Goal: Check status: Check status

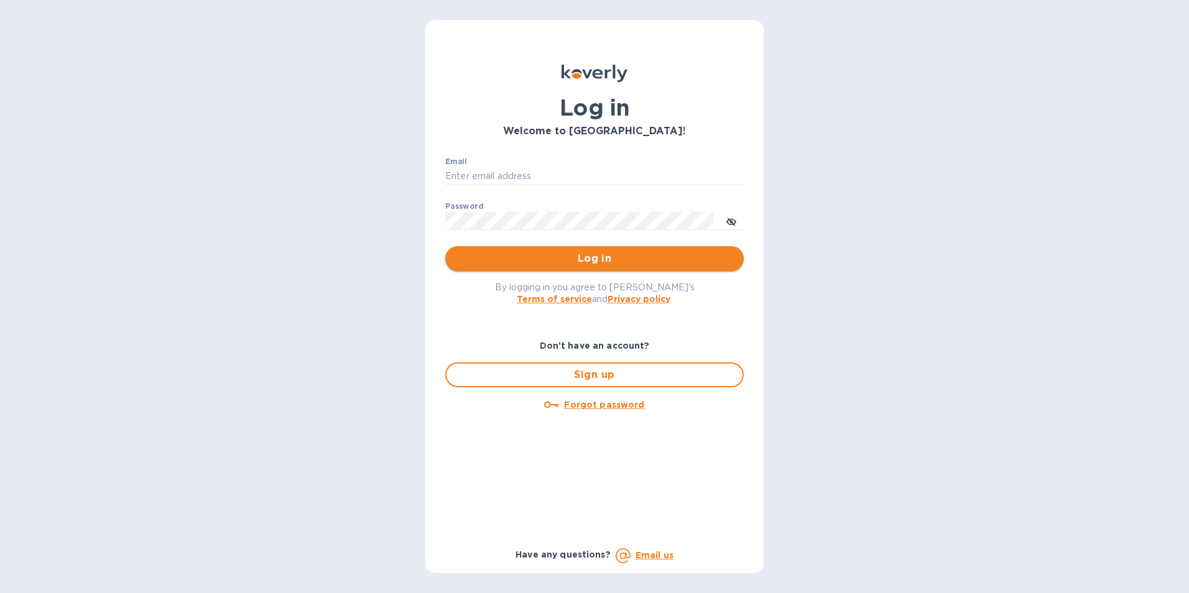
type input "[PERSON_NAME][EMAIL_ADDRESS][PERSON_NAME][PERSON_NAME][DOMAIN_NAME]"
click at [619, 263] on span "Log in" at bounding box center [594, 258] width 279 height 15
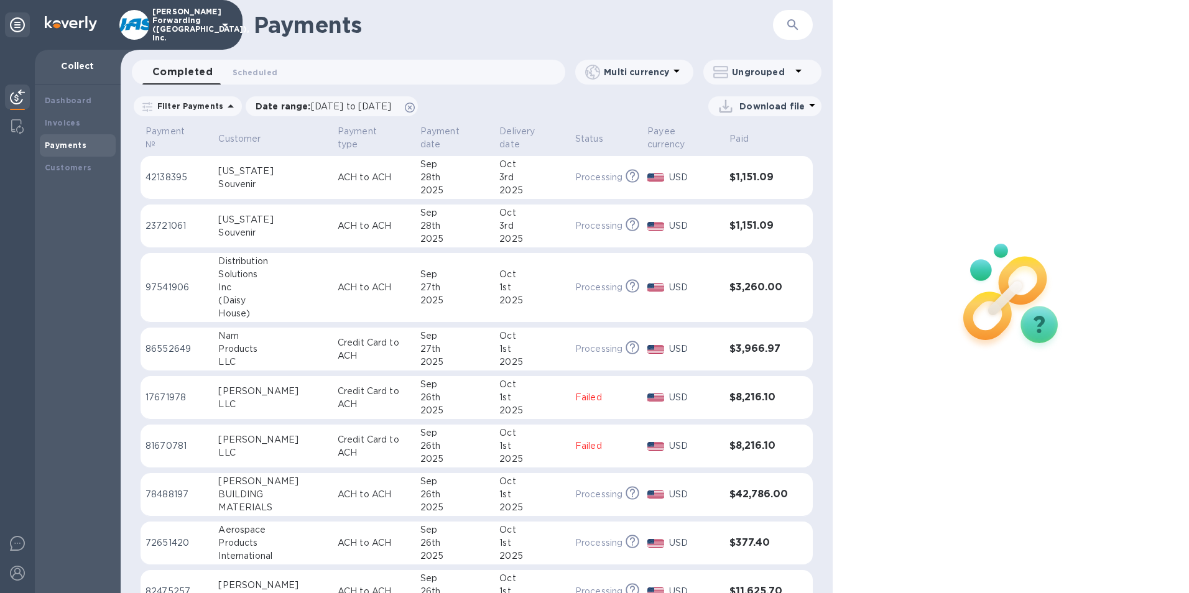
click at [789, 29] on icon "button" at bounding box center [793, 24] width 15 height 15
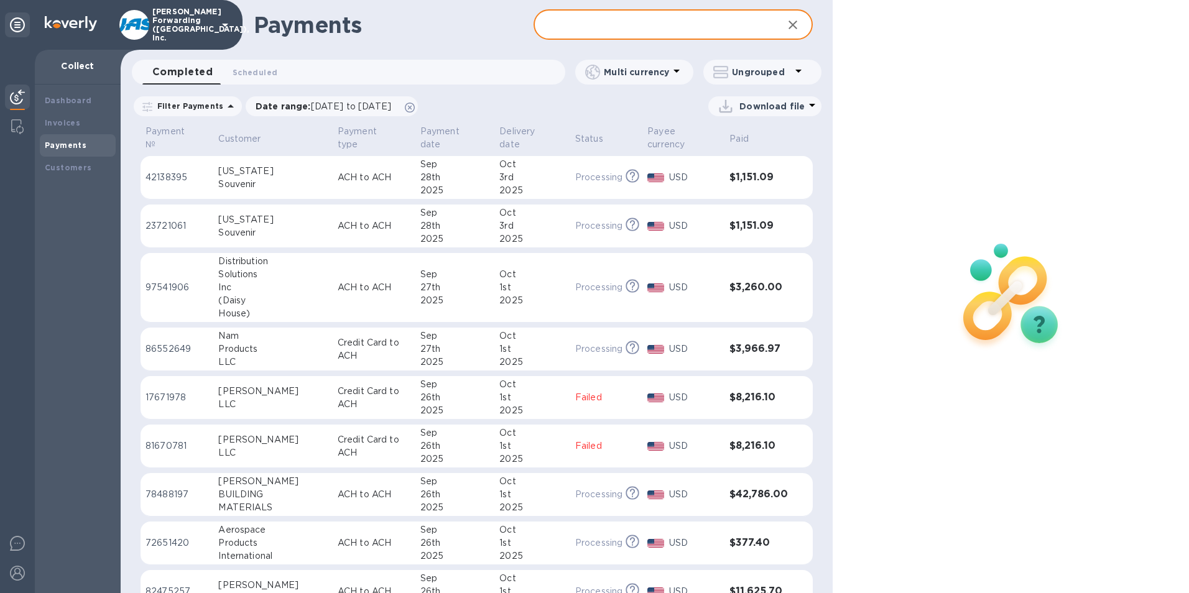
click at [633, 35] on input "text" at bounding box center [654, 25] width 240 height 30
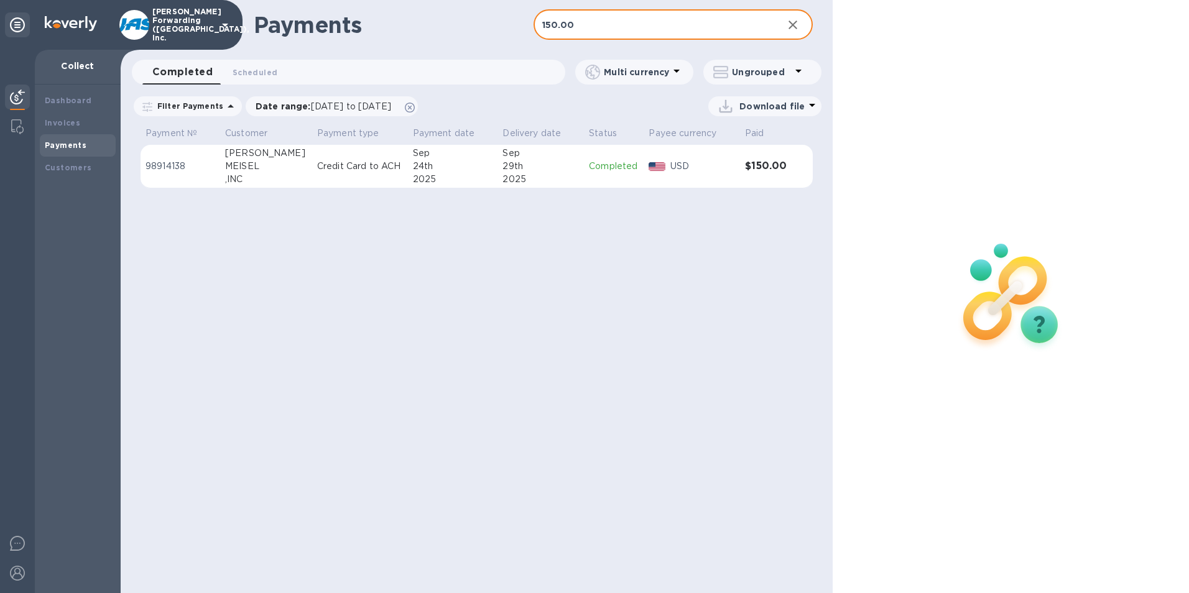
click at [644, 175] on td "Completed" at bounding box center [614, 167] width 60 height 44
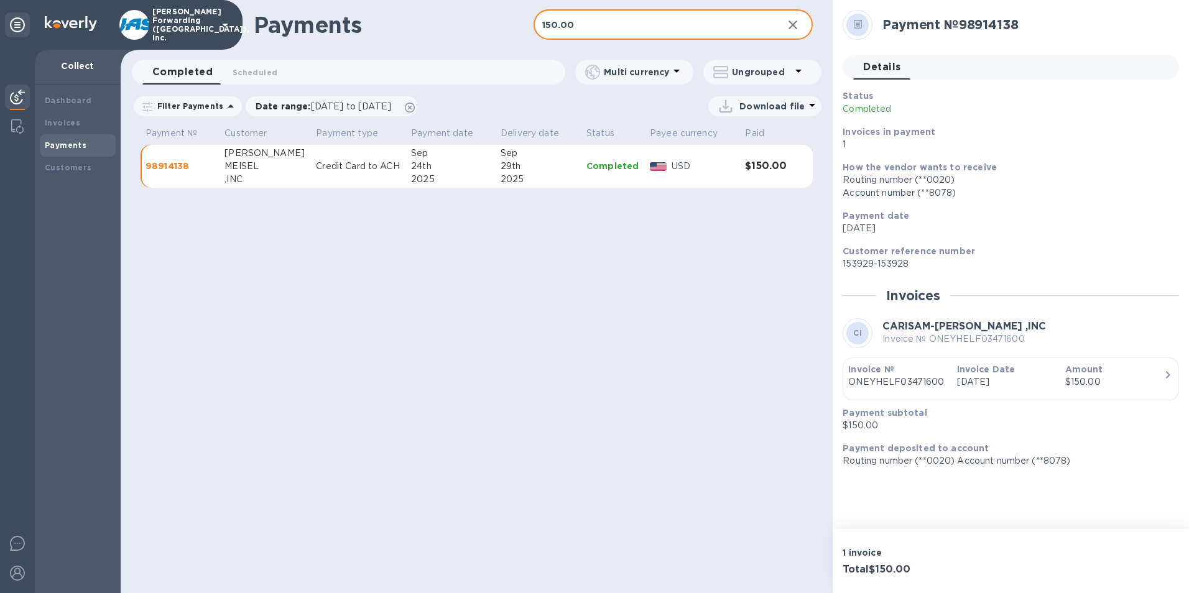
drag, startPoint x: 587, startPoint y: 28, endPoint x: 428, endPoint y: 60, distance: 162.4
click at [428, 60] on div "Payments 150.00 ​ Completed 0 Scheduled 0 Multi currency Ungrouped Filter Payme…" at bounding box center [477, 296] width 712 height 593
type input "450.00"
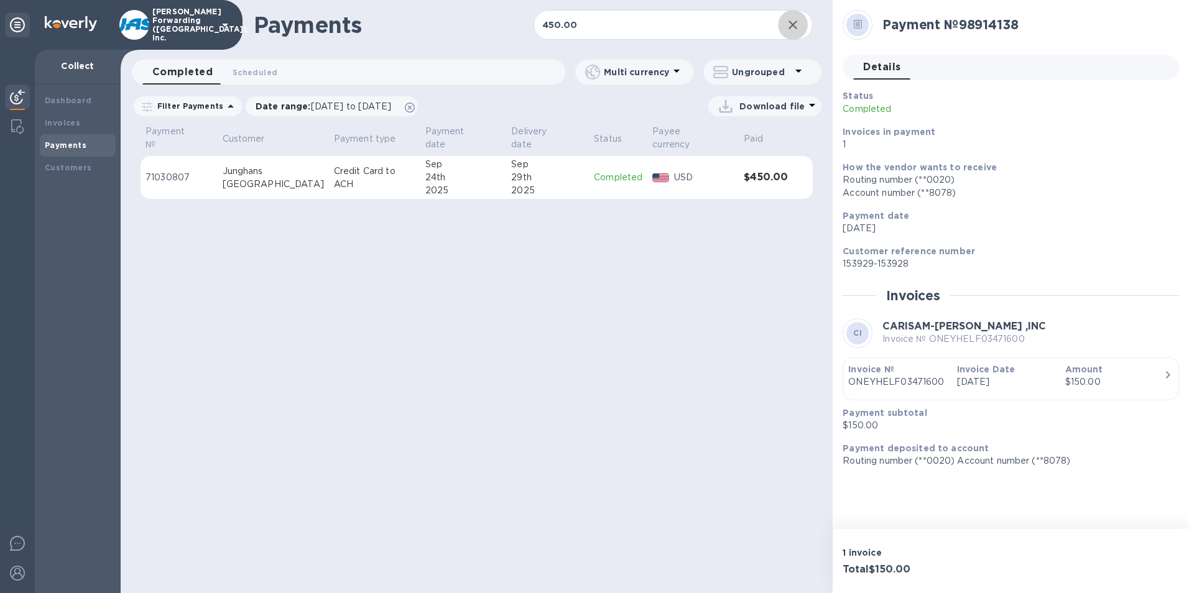
click at [434, 184] on div "2025" at bounding box center [463, 190] width 77 height 13
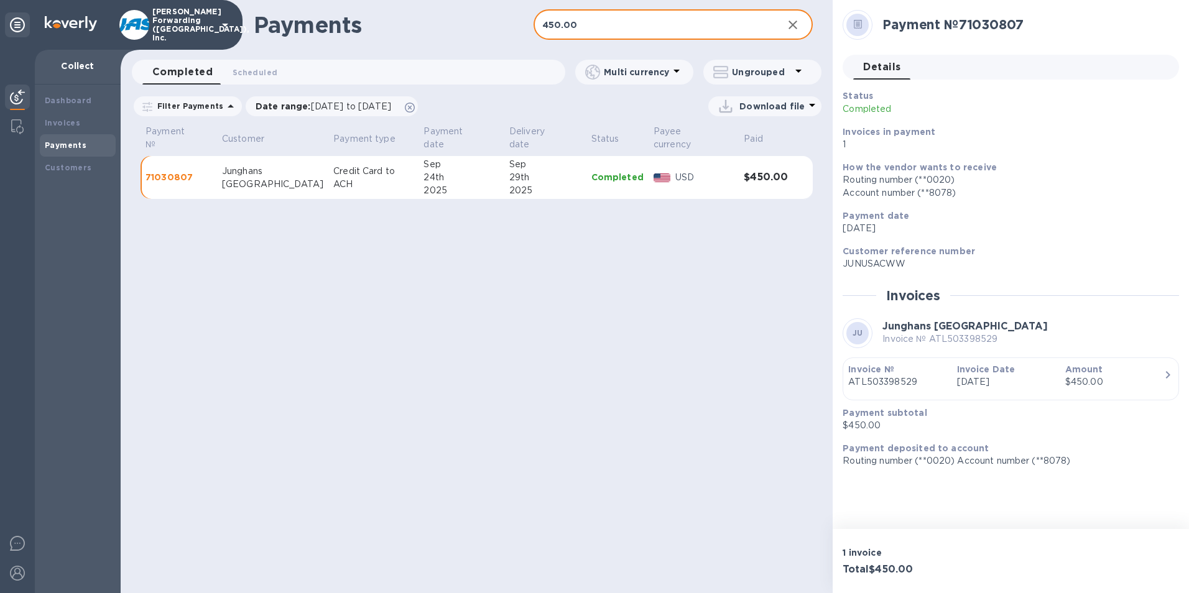
drag, startPoint x: 601, startPoint y: 26, endPoint x: 471, endPoint y: 39, distance: 130.6
click at [471, 39] on div "Payments 450.00 ​" at bounding box center [477, 25] width 712 height 50
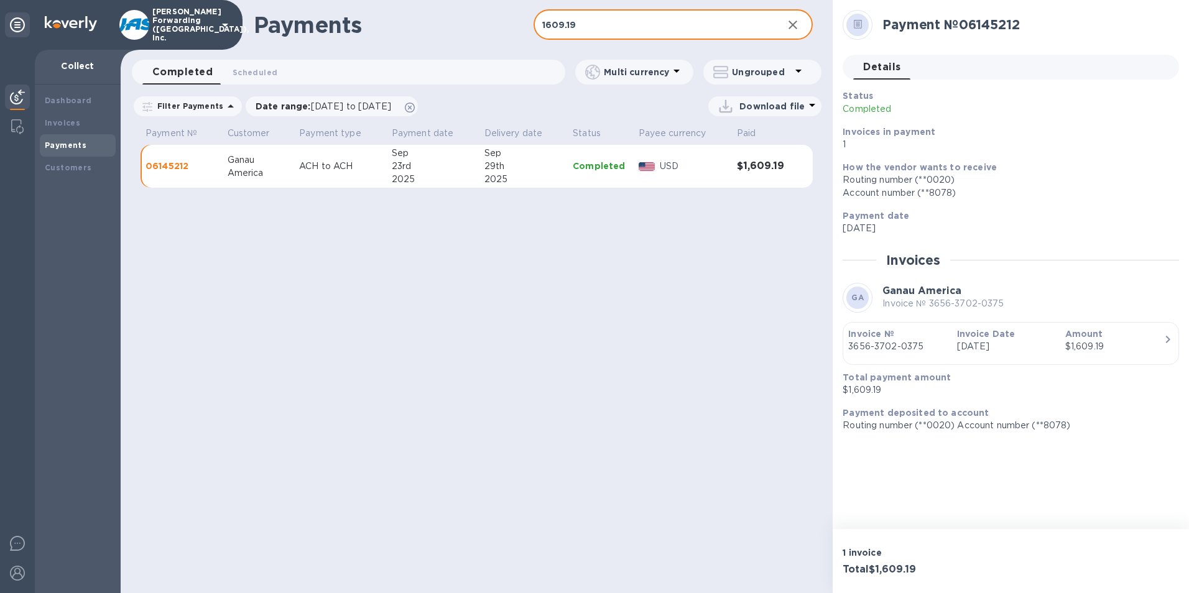
drag, startPoint x: 615, startPoint y: 17, endPoint x: 468, endPoint y: 25, distance: 147.0
click at [468, 25] on div "Payments 1609.19 ​" at bounding box center [477, 25] width 712 height 50
type input "135."
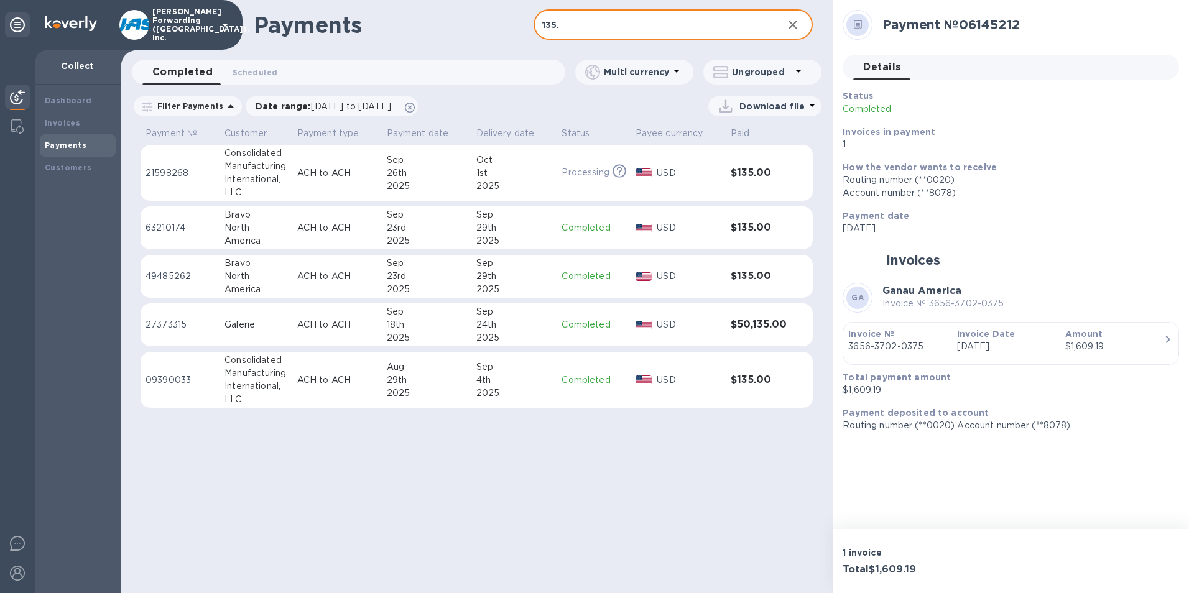
click at [597, 172] on p "Processing" at bounding box center [585, 172] width 47 height 13
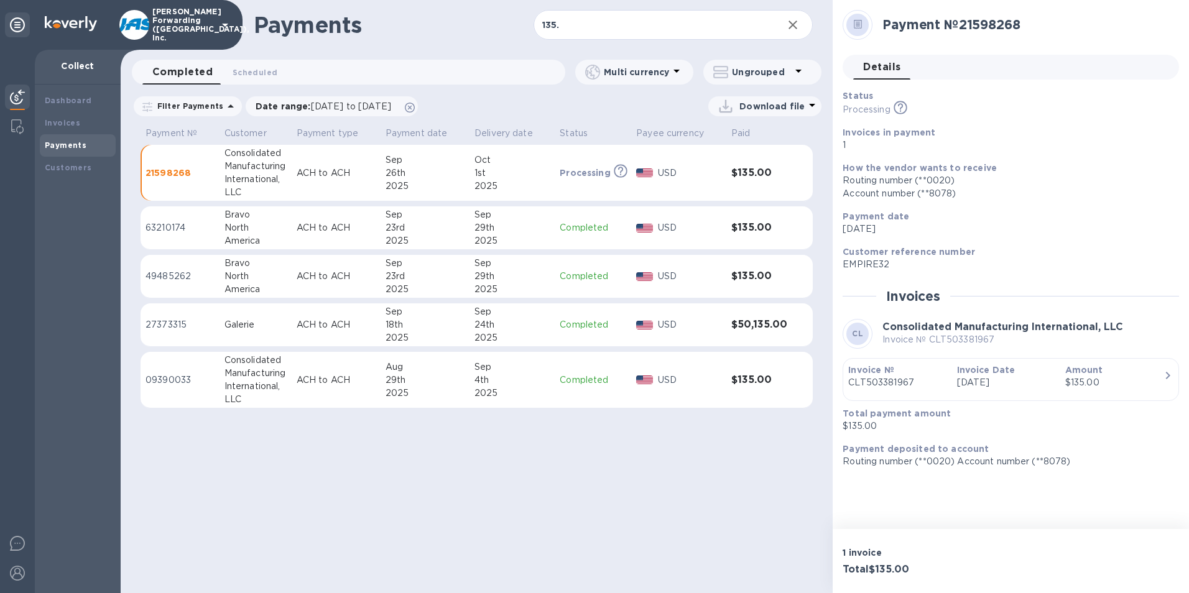
click at [595, 227] on p "Completed" at bounding box center [593, 227] width 67 height 13
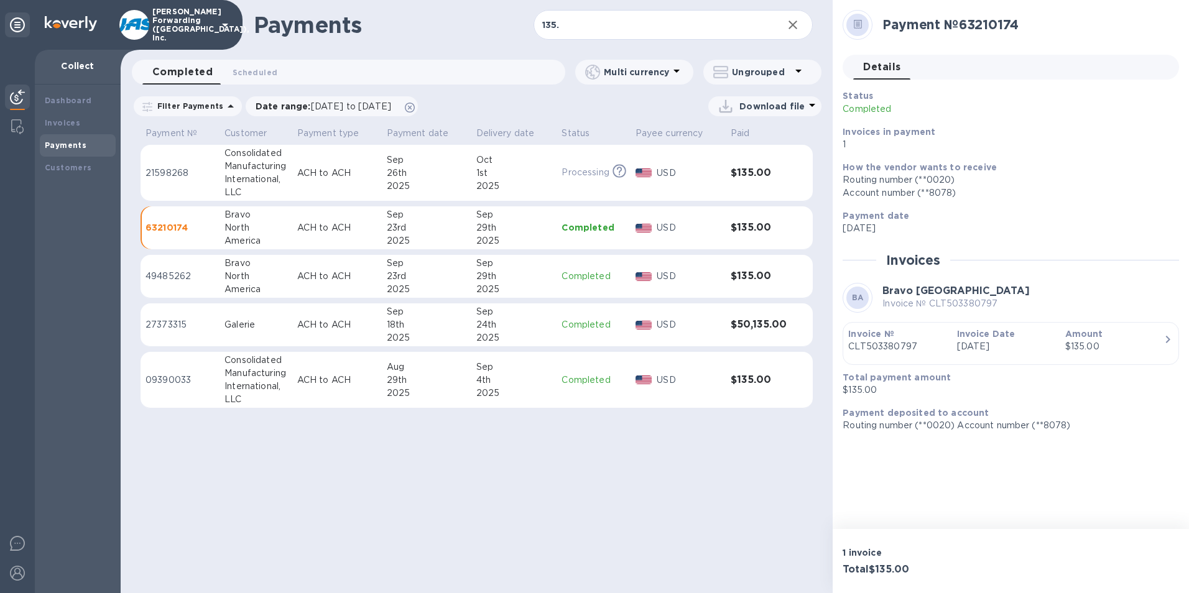
click at [603, 279] on p "Completed" at bounding box center [593, 276] width 63 height 13
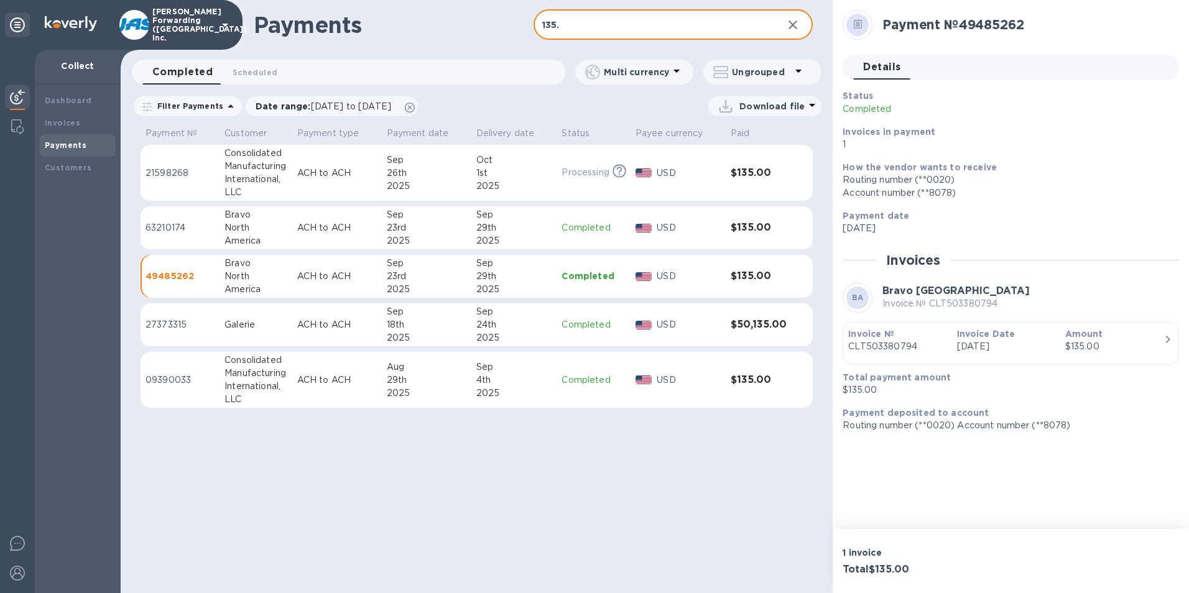
drag, startPoint x: 560, startPoint y: 29, endPoint x: 529, endPoint y: 29, distance: 31.7
click at [529, 29] on div "Payments 135. ​" at bounding box center [477, 25] width 712 height 50
click at [601, 26] on input "135." at bounding box center [654, 25] width 240 height 30
drag, startPoint x: 601, startPoint y: 27, endPoint x: 488, endPoint y: 27, distance: 112.6
click at [488, 27] on div "Payments 135. ​" at bounding box center [477, 25] width 712 height 50
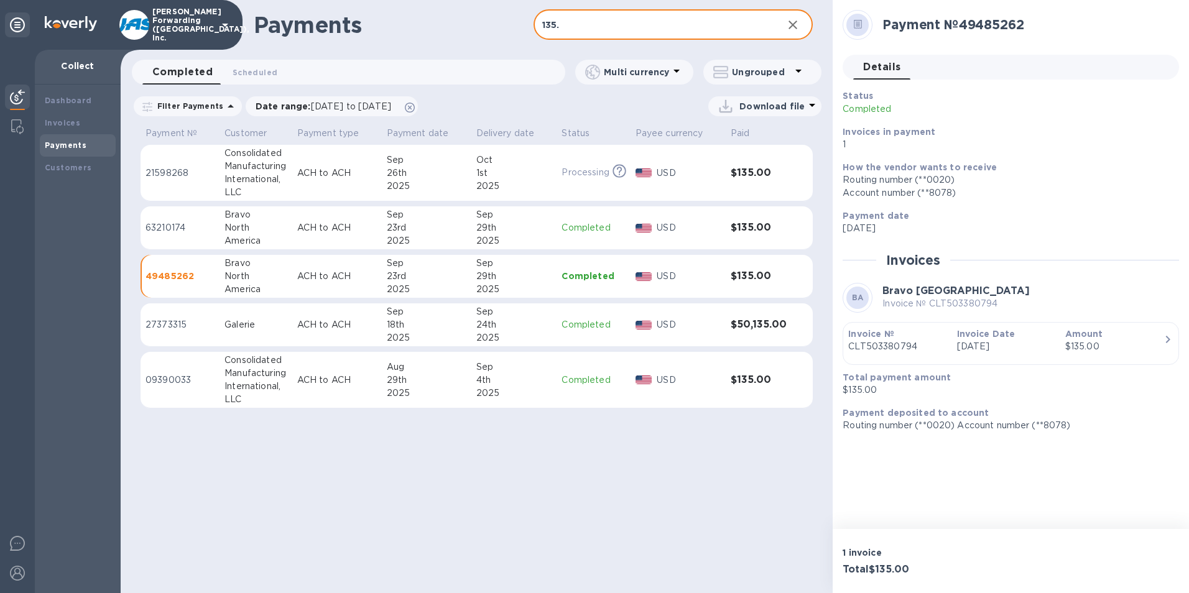
click at [544, 26] on input "135." at bounding box center [654, 25] width 240 height 30
click at [797, 23] on icon "button" at bounding box center [793, 24] width 15 height 15
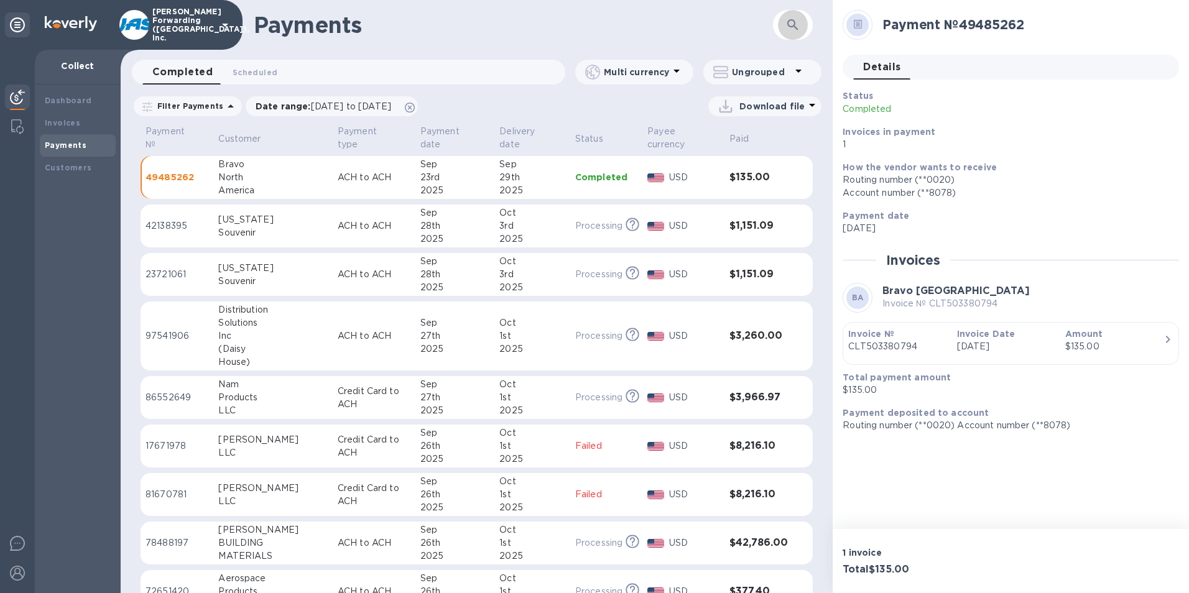
click at [782, 24] on button "button" at bounding box center [793, 25] width 30 height 30
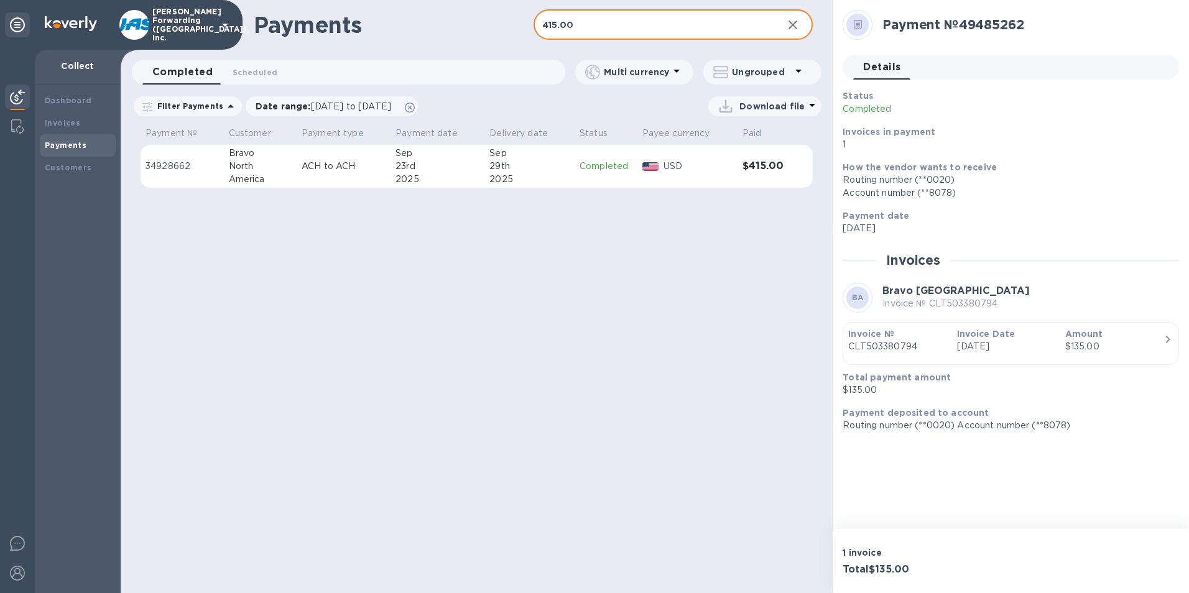
click at [567, 180] on div "2025" at bounding box center [530, 179] width 80 height 13
drag, startPoint x: 585, startPoint y: 29, endPoint x: 455, endPoint y: 42, distance: 131.2
click at [455, 42] on div "Payments 415.00 ​" at bounding box center [477, 25] width 712 height 50
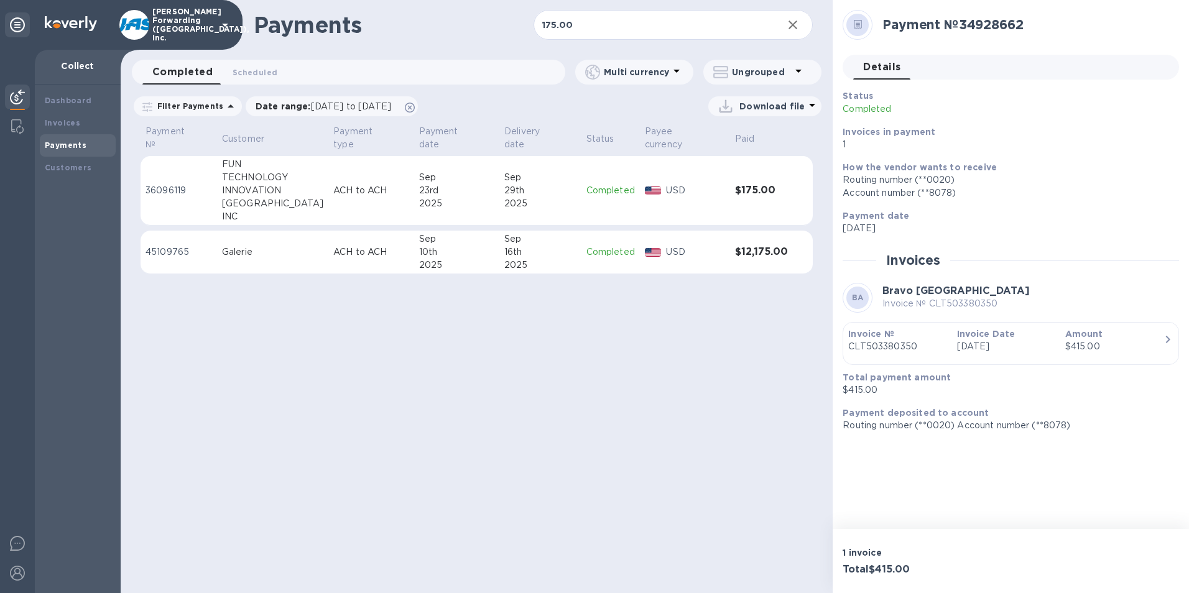
click at [510, 171] on div "Sep" at bounding box center [540, 177] width 72 height 13
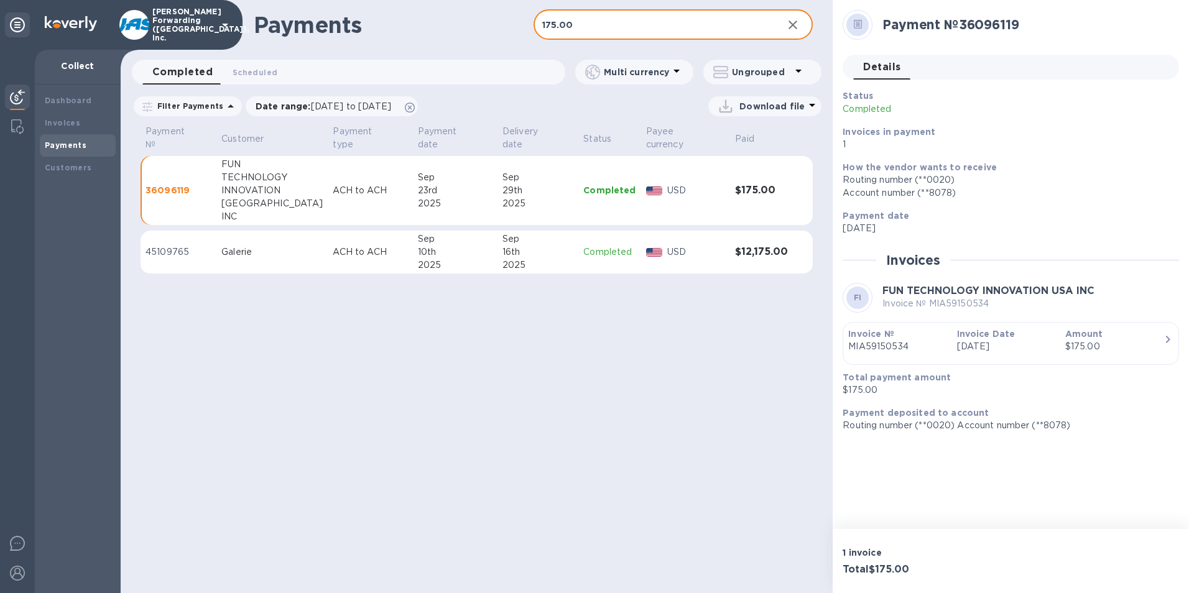
drag, startPoint x: 600, startPoint y: 28, endPoint x: 498, endPoint y: 28, distance: 101.4
click at [498, 28] on div "Payments 175.00 ​" at bounding box center [477, 25] width 712 height 50
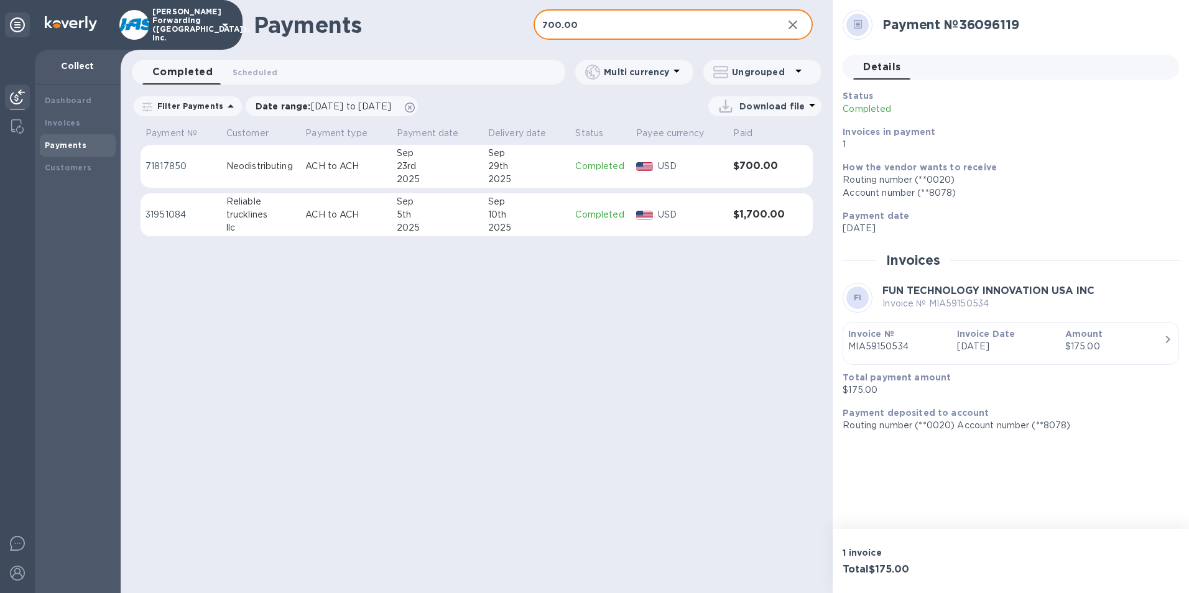
click at [557, 167] on div "29th" at bounding box center [527, 166] width 78 height 13
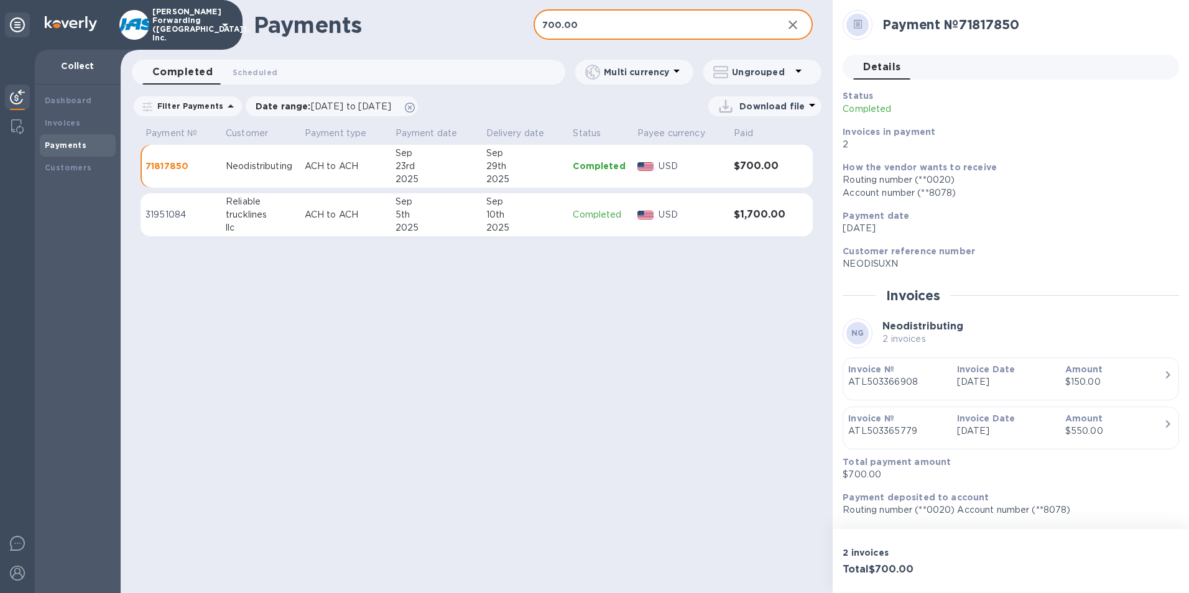
drag, startPoint x: 592, startPoint y: 25, endPoint x: 479, endPoint y: 35, distance: 113.0
click at [479, 35] on div "Payments 700.00 ​" at bounding box center [477, 25] width 712 height 50
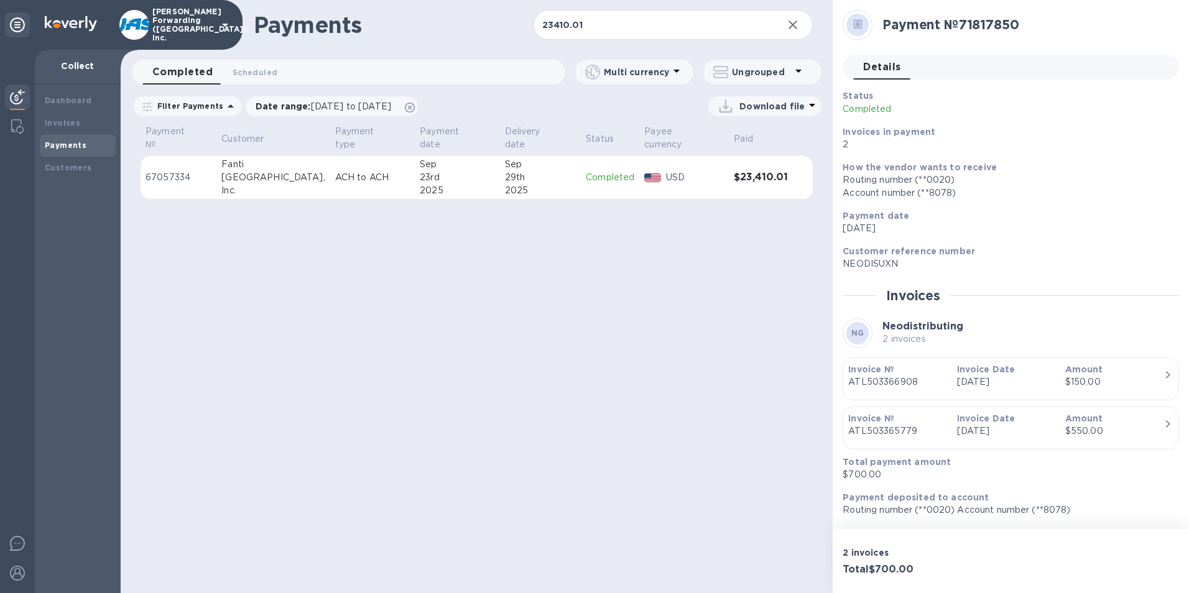
click at [552, 171] on div "29th" at bounding box center [541, 177] width 72 height 13
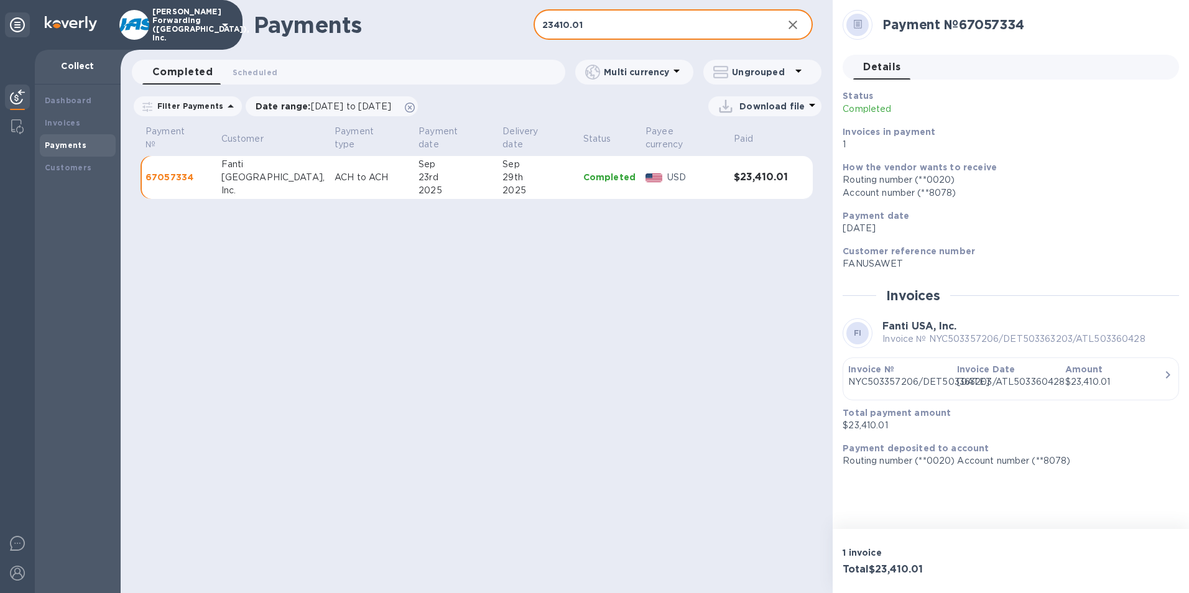
drag, startPoint x: 591, startPoint y: 21, endPoint x: 490, endPoint y: 22, distance: 100.8
click at [490, 22] on div "Payments 23410.01 ​" at bounding box center [477, 25] width 712 height 50
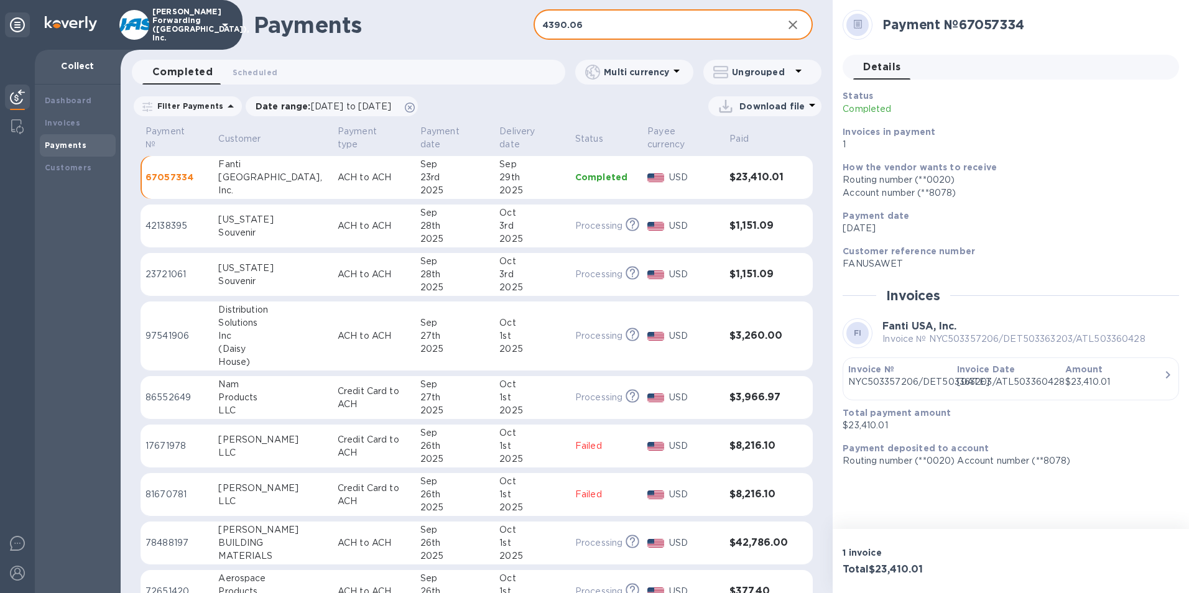
type input "4390.06"
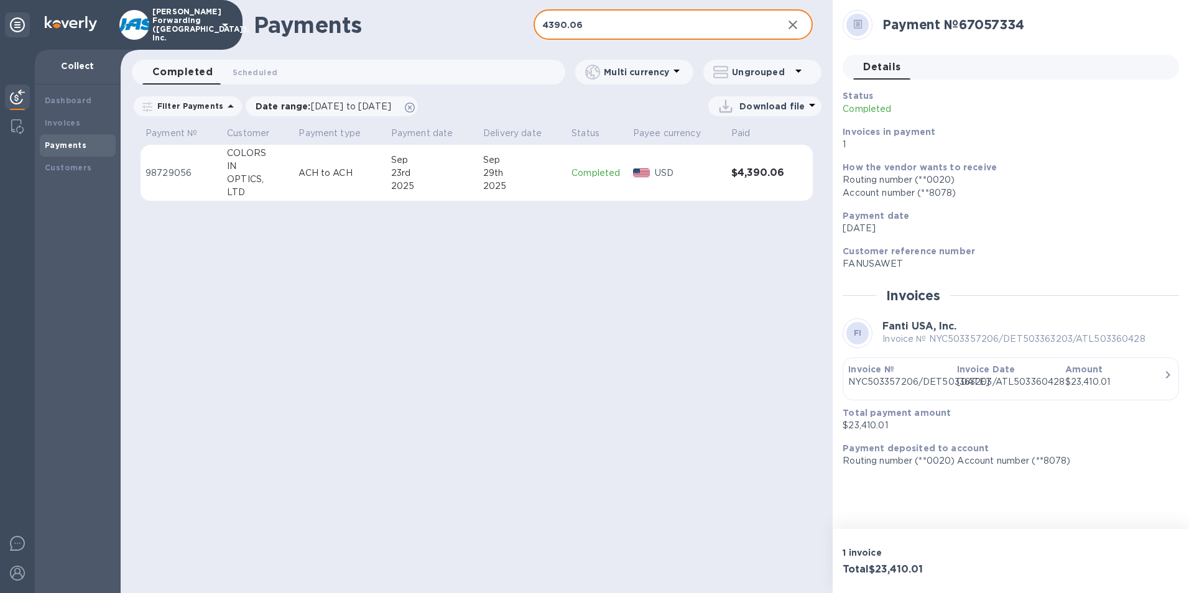
click at [529, 180] on div "2025" at bounding box center [522, 186] width 78 height 13
